Goal: Task Accomplishment & Management: Manage account settings

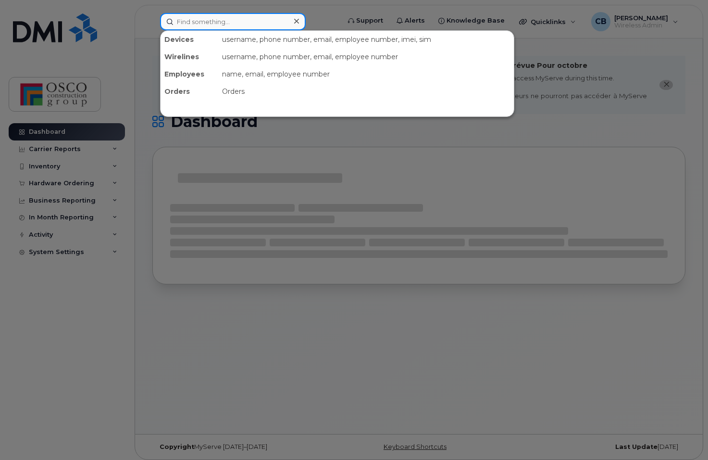
click at [190, 20] on input at bounding box center [233, 21] width 146 height 17
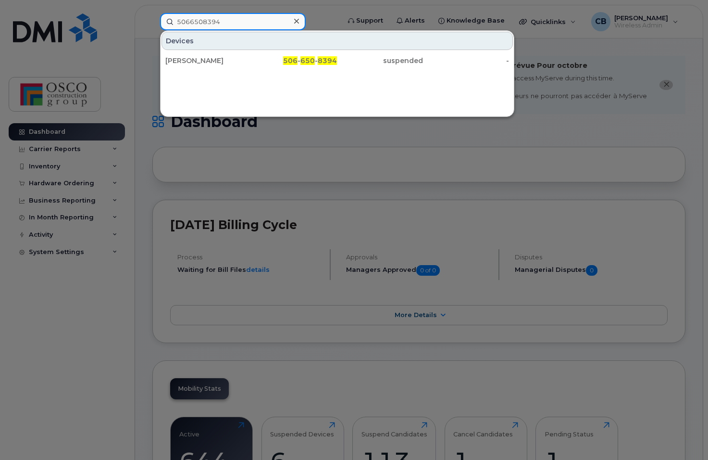
type input "5066508394"
click at [297, 22] on icon at bounding box center [296, 21] width 5 height 5
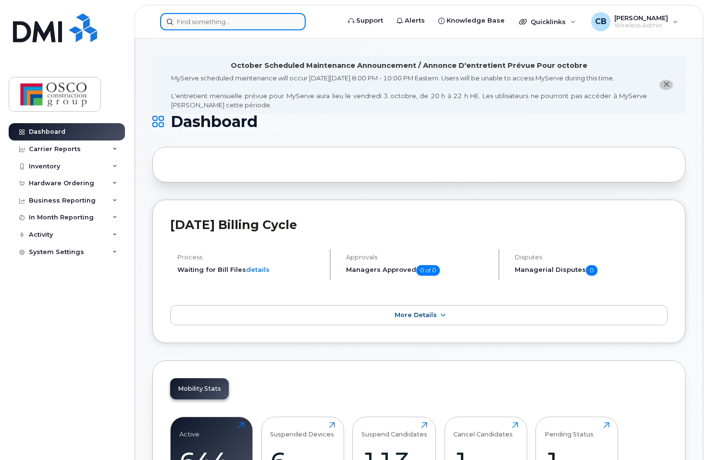
click at [198, 20] on input at bounding box center [233, 21] width 146 height 17
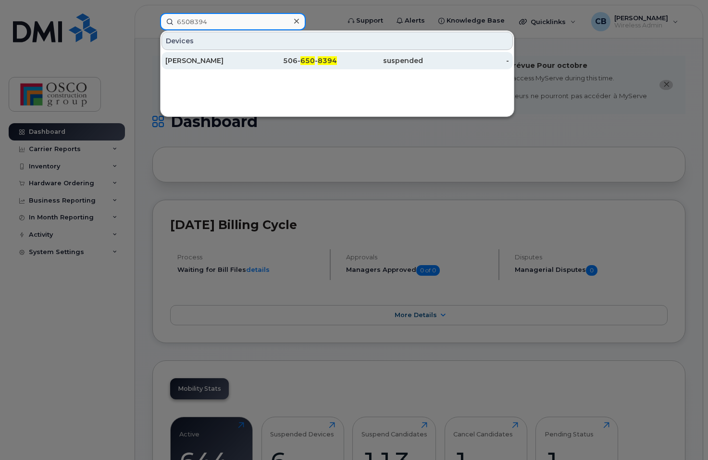
type input "6508394"
drag, startPoint x: 296, startPoint y: 62, endPoint x: 405, endPoint y: 62, distance: 108.6
click at [296, 62] on div "506- 650 - 8394" at bounding box center [294, 61] width 86 height 10
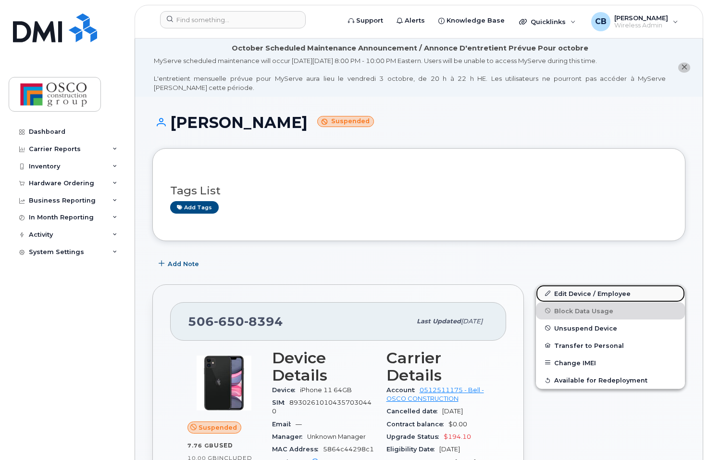
click at [569, 296] on link "Edit Device / Employee" at bounding box center [610, 293] width 149 height 17
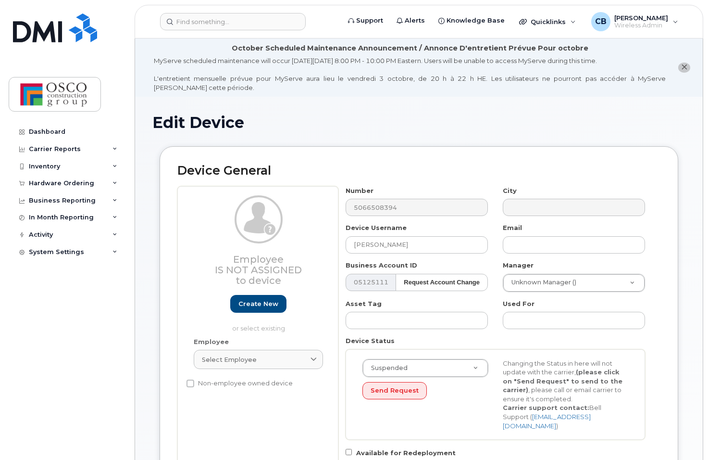
select select "3776583"
select select "3776588"
drag, startPoint x: 410, startPoint y: 250, endPoint x: 200, endPoint y: 230, distance: 210.1
click at [200, 230] on div "Employee Is not assigned to device Create new or select existing Employee Selec…" at bounding box center [418, 331] width 483 height 290
type input "Unassigned"
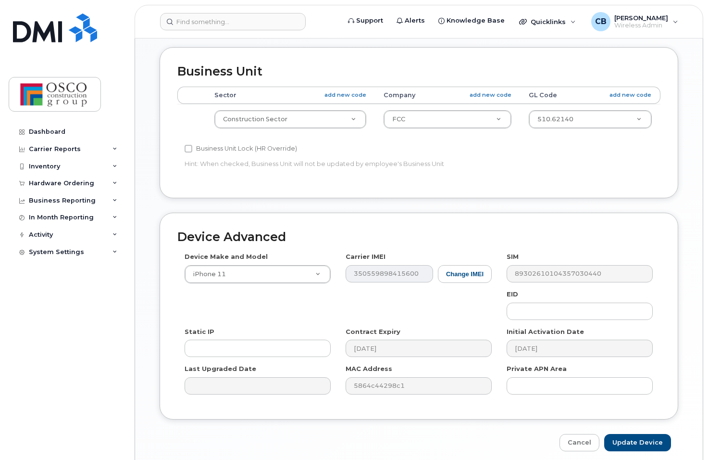
scroll to position [492, 0]
